Goal: Find specific page/section: Find specific page/section

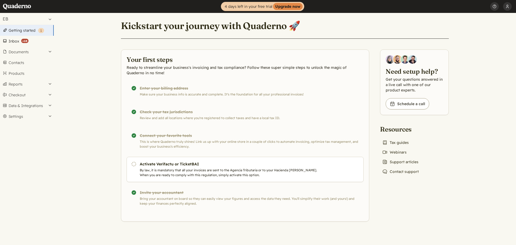
click at [16, 40] on link "Inbox ( +10 )" at bounding box center [27, 41] width 54 height 11
click at [16, 41] on link "Inbox" at bounding box center [27, 41] width 54 height 11
click at [18, 114] on button "Settings" at bounding box center [27, 116] width 54 height 11
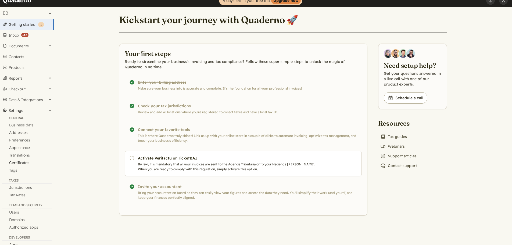
scroll to position [32, 0]
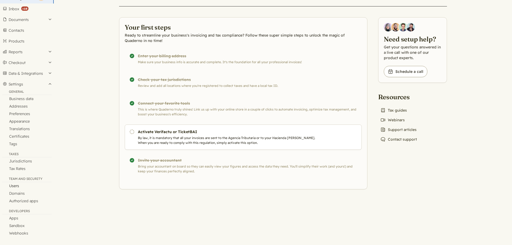
click at [16, 186] on link "Users" at bounding box center [27, 186] width 54 height 8
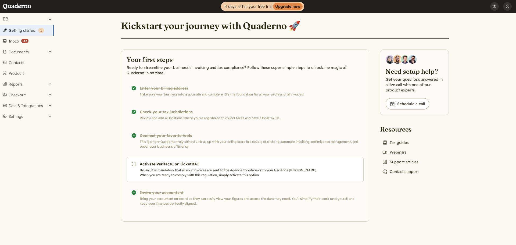
click at [17, 41] on link "Inbox ( +10 )" at bounding box center [27, 41] width 54 height 11
